Goal: Task Accomplishment & Management: Manage account settings

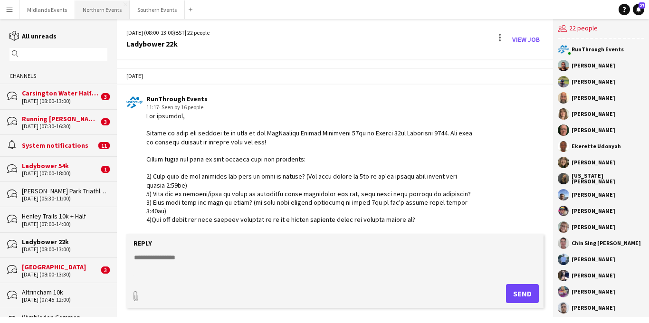
scroll to position [782, 0]
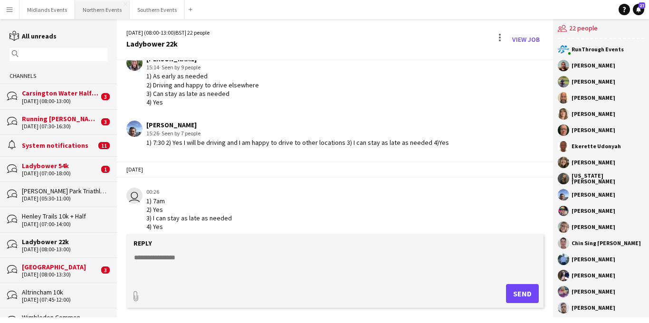
click at [105, 16] on button "Northern Events Close" at bounding box center [102, 9] width 55 height 19
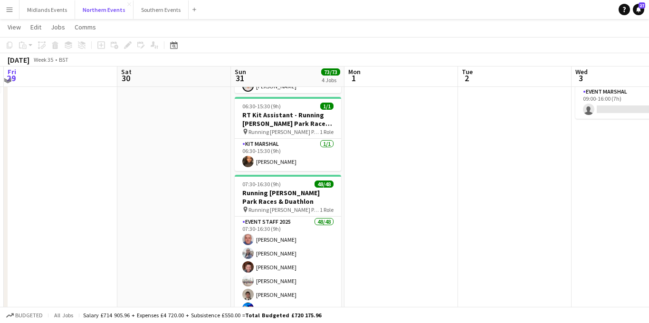
scroll to position [256, 0]
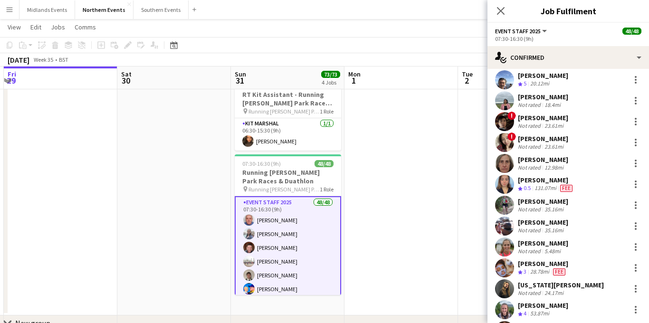
scroll to position [428, 0]
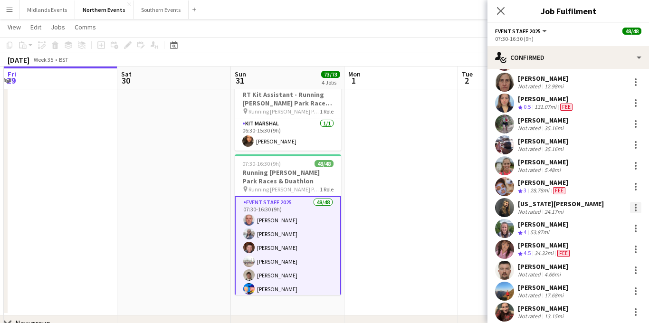
click at [636, 208] on div at bounding box center [635, 207] width 11 height 11
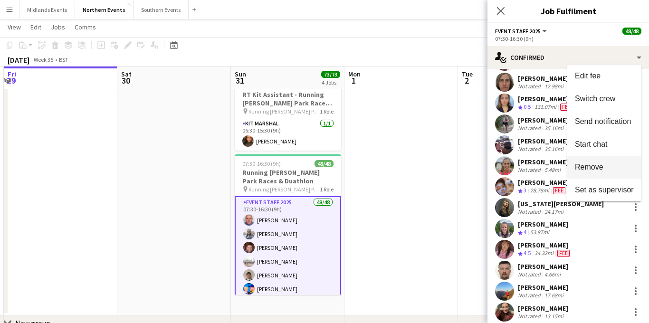
click at [592, 167] on span "Remove" at bounding box center [589, 166] width 29 height 8
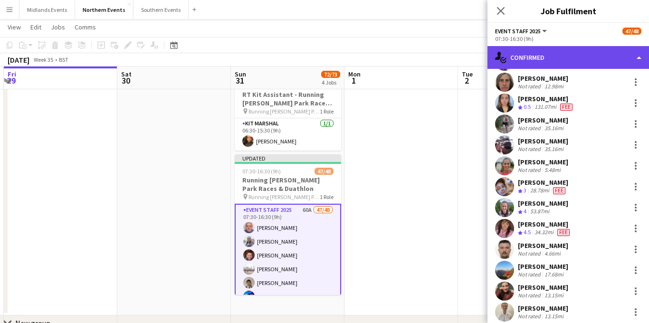
click at [563, 60] on div "single-neutral-actions-check-2 Confirmed" at bounding box center [568, 57] width 162 height 23
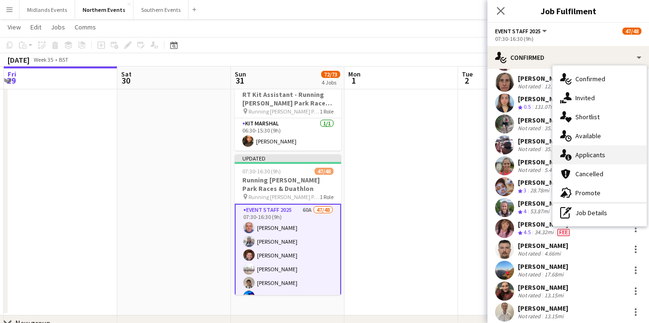
click at [582, 153] on div "single-neutral-actions-information Applicants" at bounding box center [600, 154] width 94 height 19
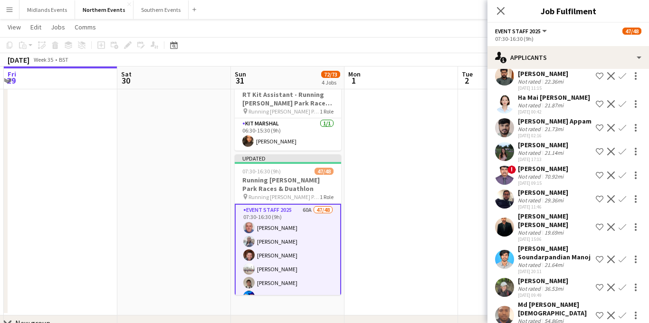
scroll to position [718, 0]
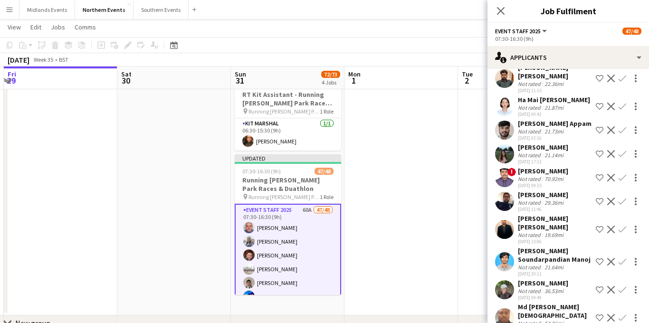
click at [558, 279] on div "[PERSON_NAME]" at bounding box center [543, 283] width 50 height 9
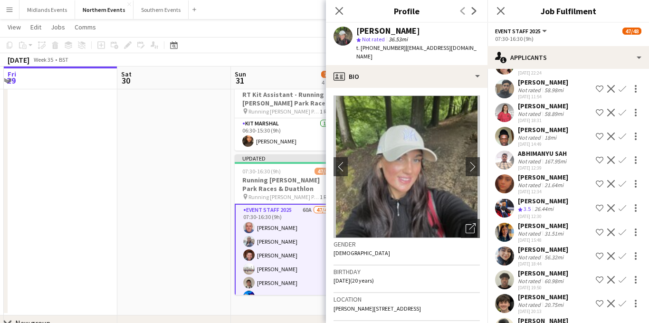
scroll to position [1107, 0]
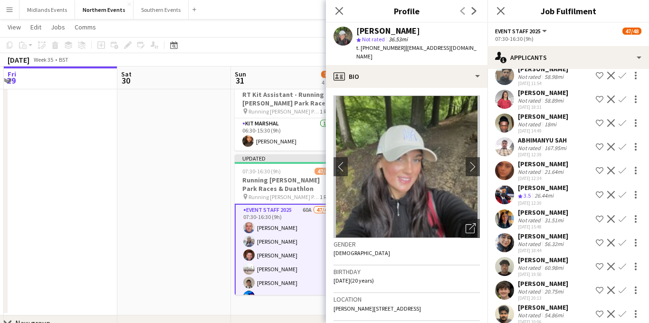
click at [619, 286] on app-icon "Confirm" at bounding box center [623, 290] width 8 height 8
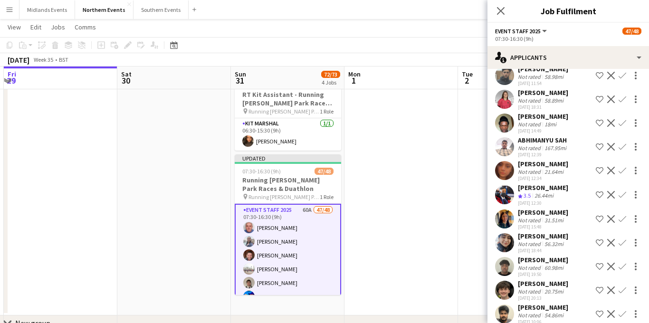
click at [624, 286] on app-icon "Confirm" at bounding box center [623, 290] width 8 height 8
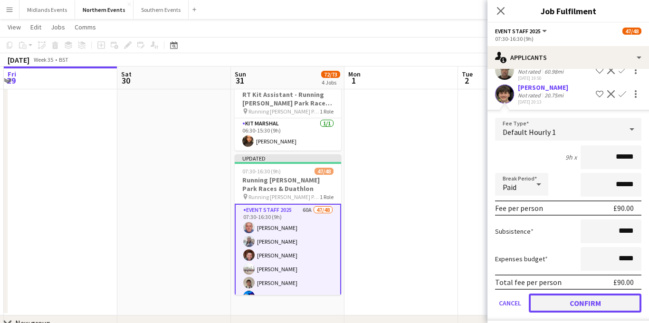
click at [557, 294] on button "Confirm" at bounding box center [585, 303] width 113 height 19
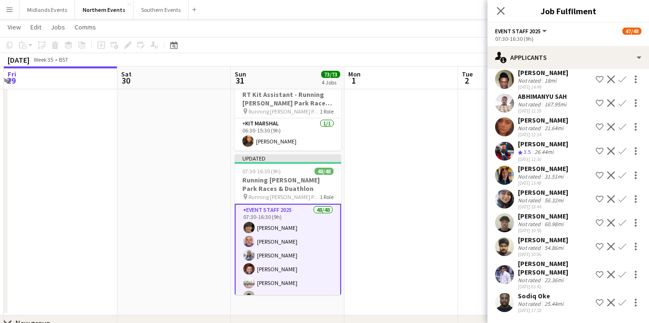
scroll to position [1064, 0]
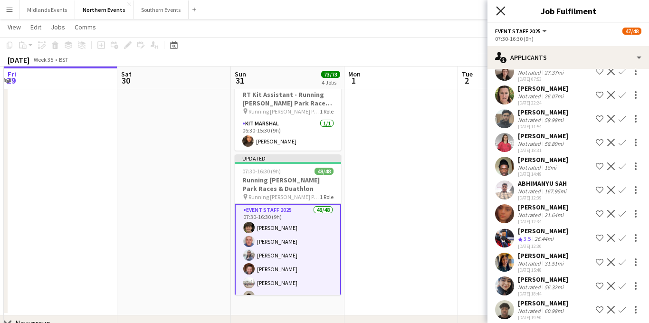
click at [501, 12] on icon at bounding box center [500, 10] width 9 height 9
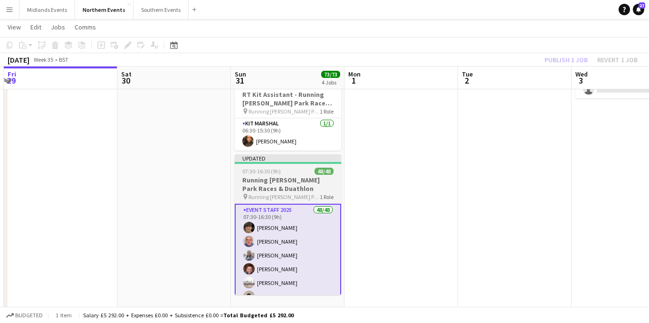
click at [274, 191] on h3 "Running [PERSON_NAME] Park Races & Duathlon" at bounding box center [288, 184] width 106 height 17
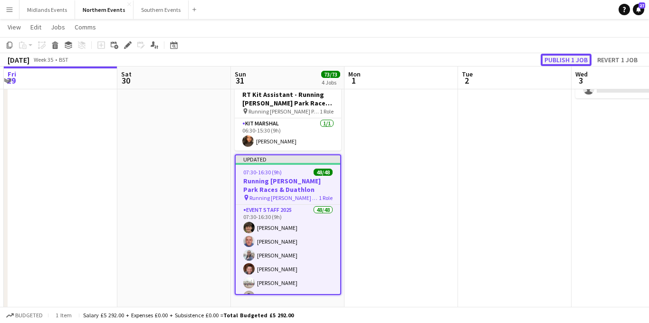
click at [568, 60] on button "Publish 1 job" at bounding box center [566, 60] width 51 height 12
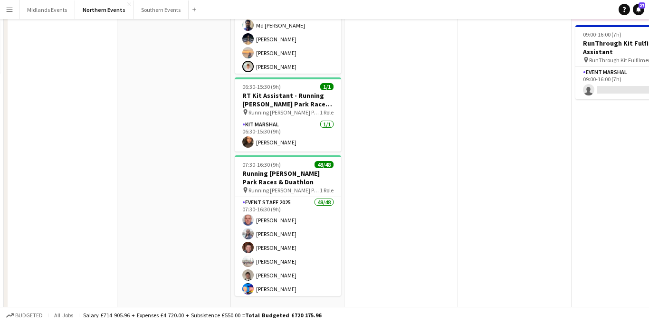
scroll to position [0, 0]
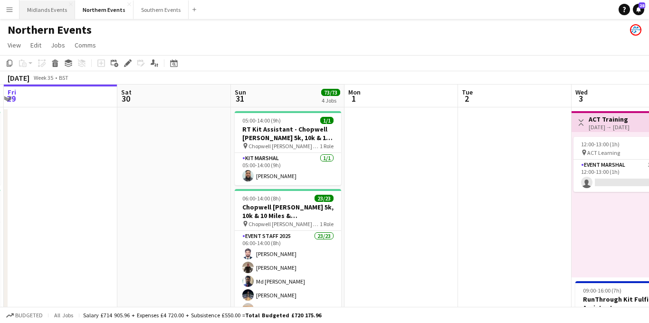
click at [53, 8] on button "Midlands Events Close" at bounding box center [47, 9] width 56 height 19
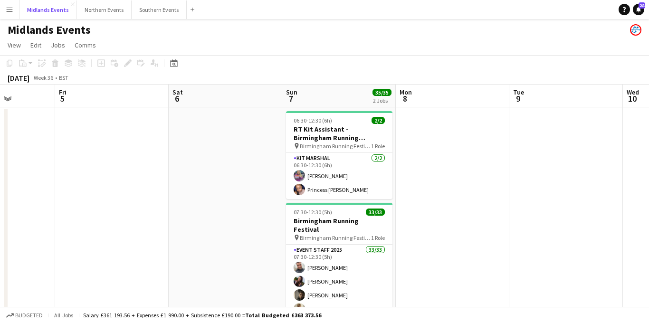
scroll to position [0, 319]
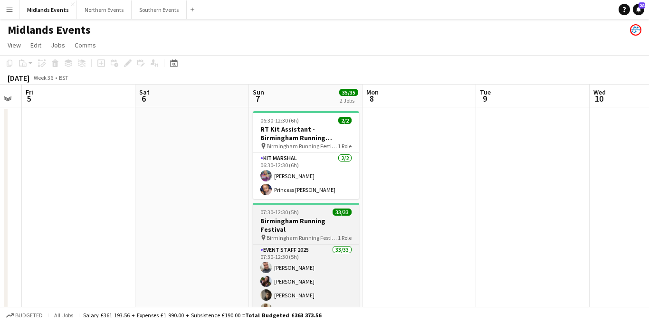
click at [307, 223] on h3 "Birmingham Running Festival" at bounding box center [306, 225] width 106 height 17
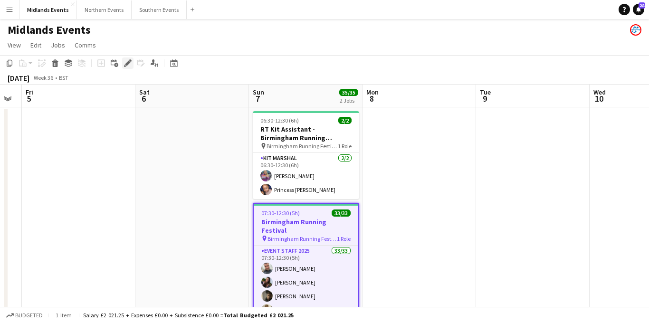
click at [128, 66] on icon "Edit" at bounding box center [128, 63] width 8 height 8
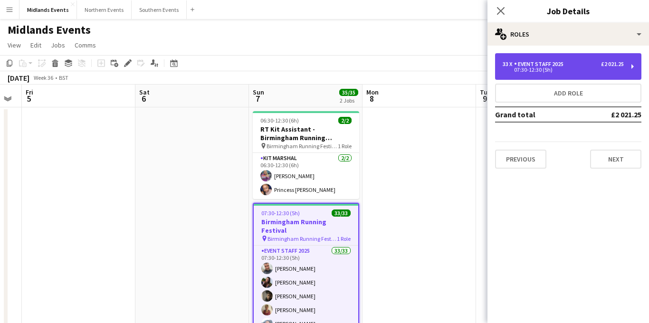
click at [543, 68] on div "07:30-12:30 (5h)" at bounding box center [563, 69] width 121 height 5
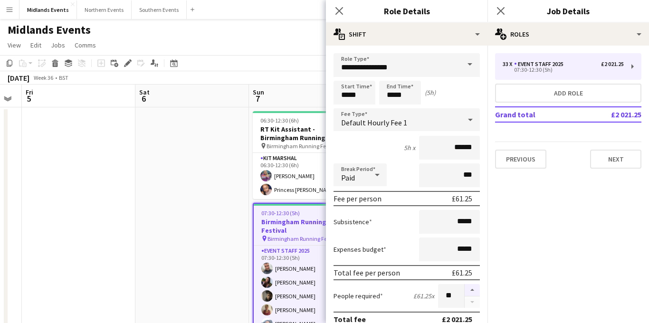
click at [474, 292] on button "button" at bounding box center [472, 290] width 15 height 12
type input "**"
click at [499, 11] on icon at bounding box center [500, 10] width 9 height 9
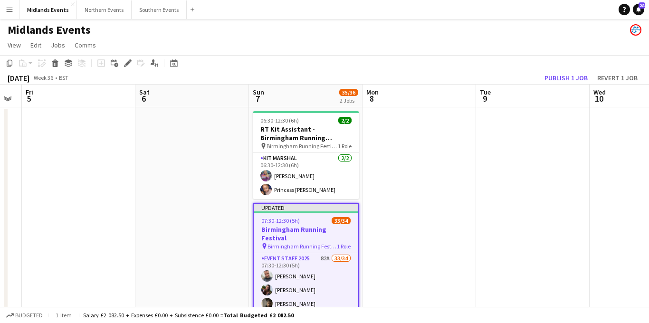
click at [298, 226] on h3 "Birmingham Running Festival" at bounding box center [306, 233] width 105 height 17
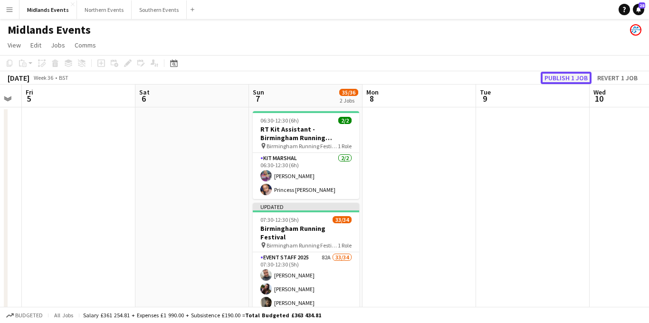
click at [563, 78] on button "Publish 1 job" at bounding box center [566, 78] width 51 height 12
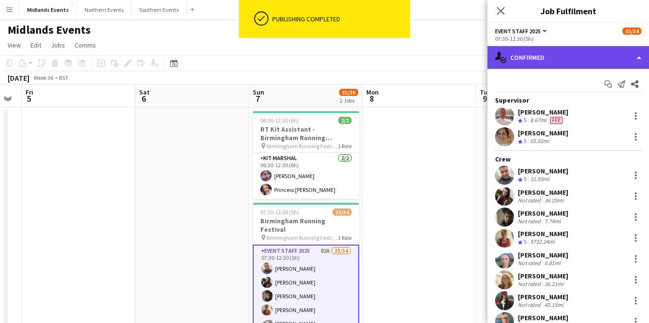
click at [572, 67] on div "single-neutral-actions-check-2 Confirmed" at bounding box center [568, 57] width 162 height 23
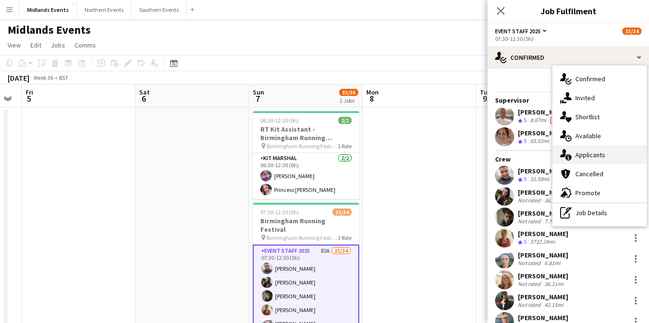
click at [591, 153] on div "single-neutral-actions-information Applicants" at bounding box center [600, 154] width 94 height 19
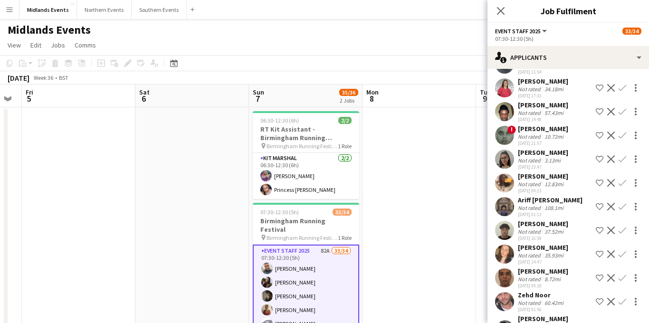
scroll to position [1679, 0]
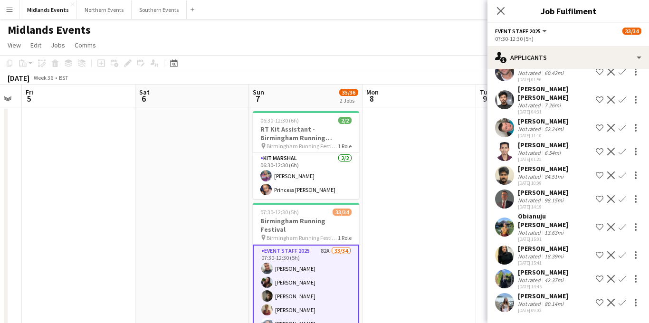
click at [620, 304] on app-icon "Confirm" at bounding box center [623, 303] width 8 height 8
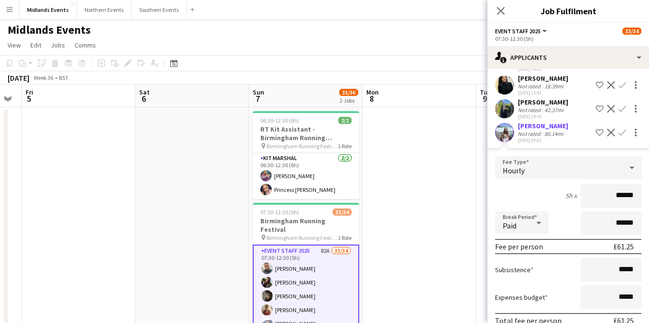
scroll to position [1895, 0]
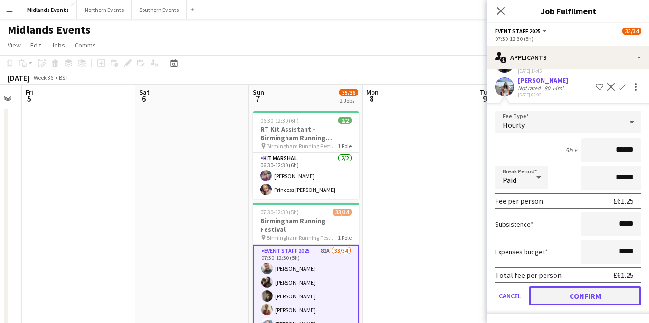
click at [565, 294] on button "Confirm" at bounding box center [585, 295] width 113 height 19
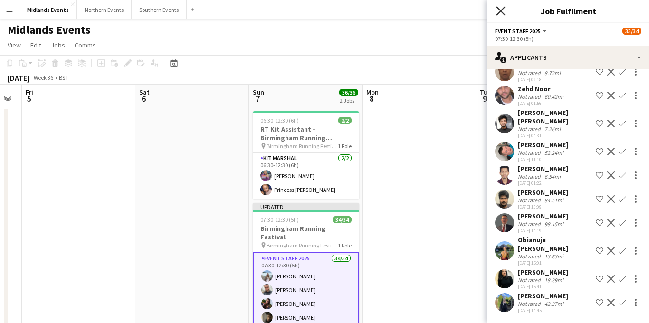
scroll to position [1656, 0]
click at [499, 12] on icon at bounding box center [500, 10] width 9 height 9
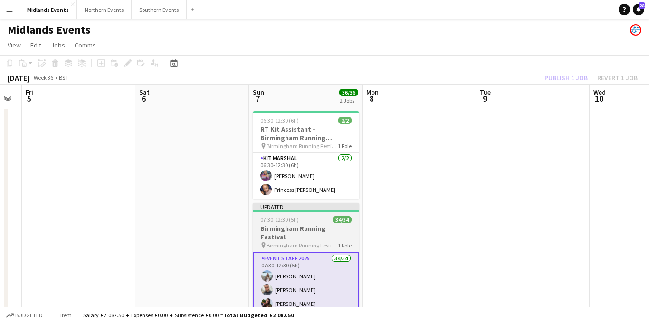
click at [311, 225] on h3 "Birmingham Running Festival" at bounding box center [306, 232] width 106 height 17
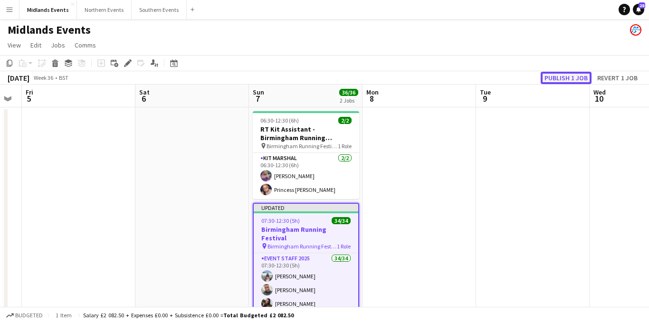
click at [565, 80] on button "Publish 1 job" at bounding box center [566, 78] width 51 height 12
